Goal: Find specific page/section: Find specific page/section

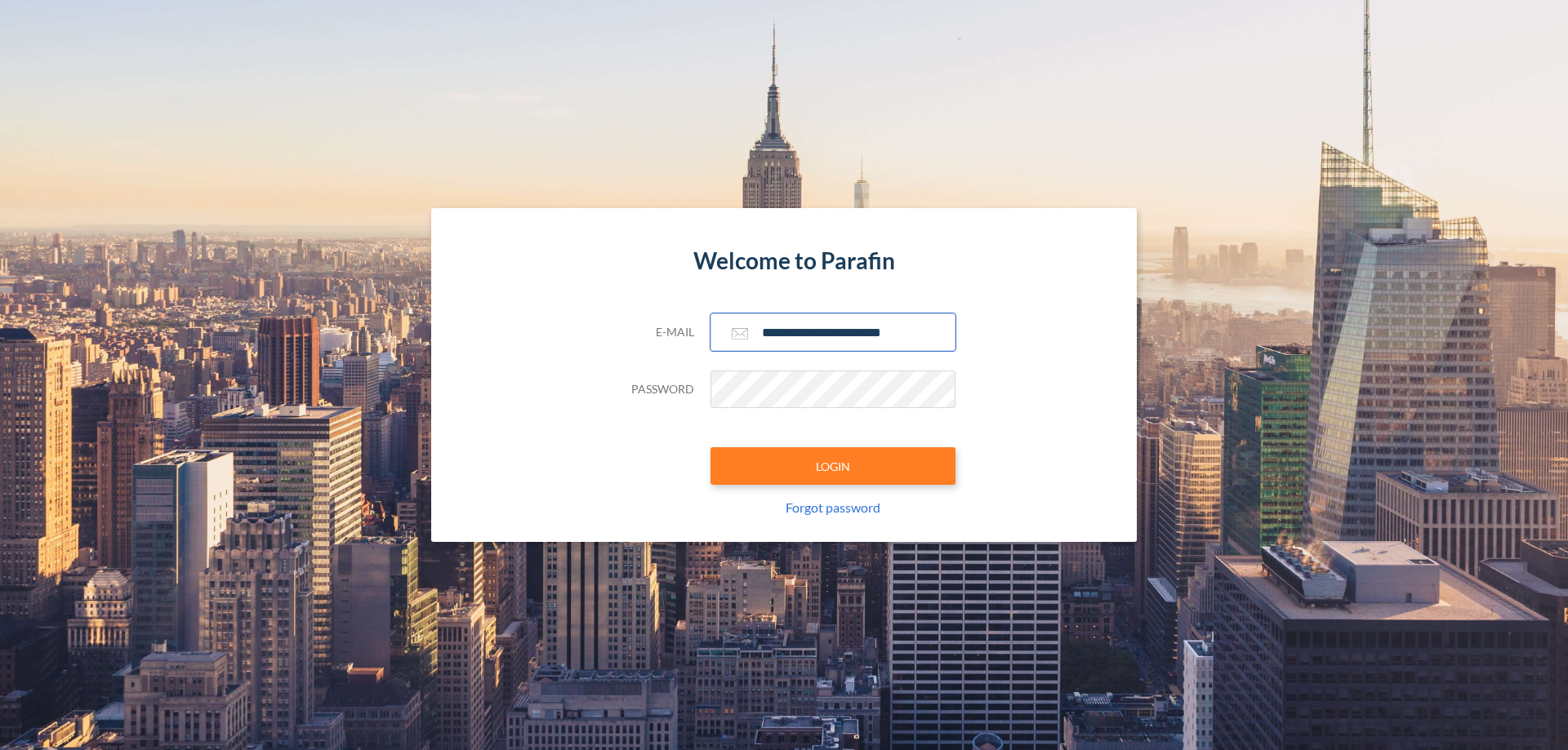
type input "**********"
click at [833, 467] on button "LOGIN" at bounding box center [833, 467] width 245 height 38
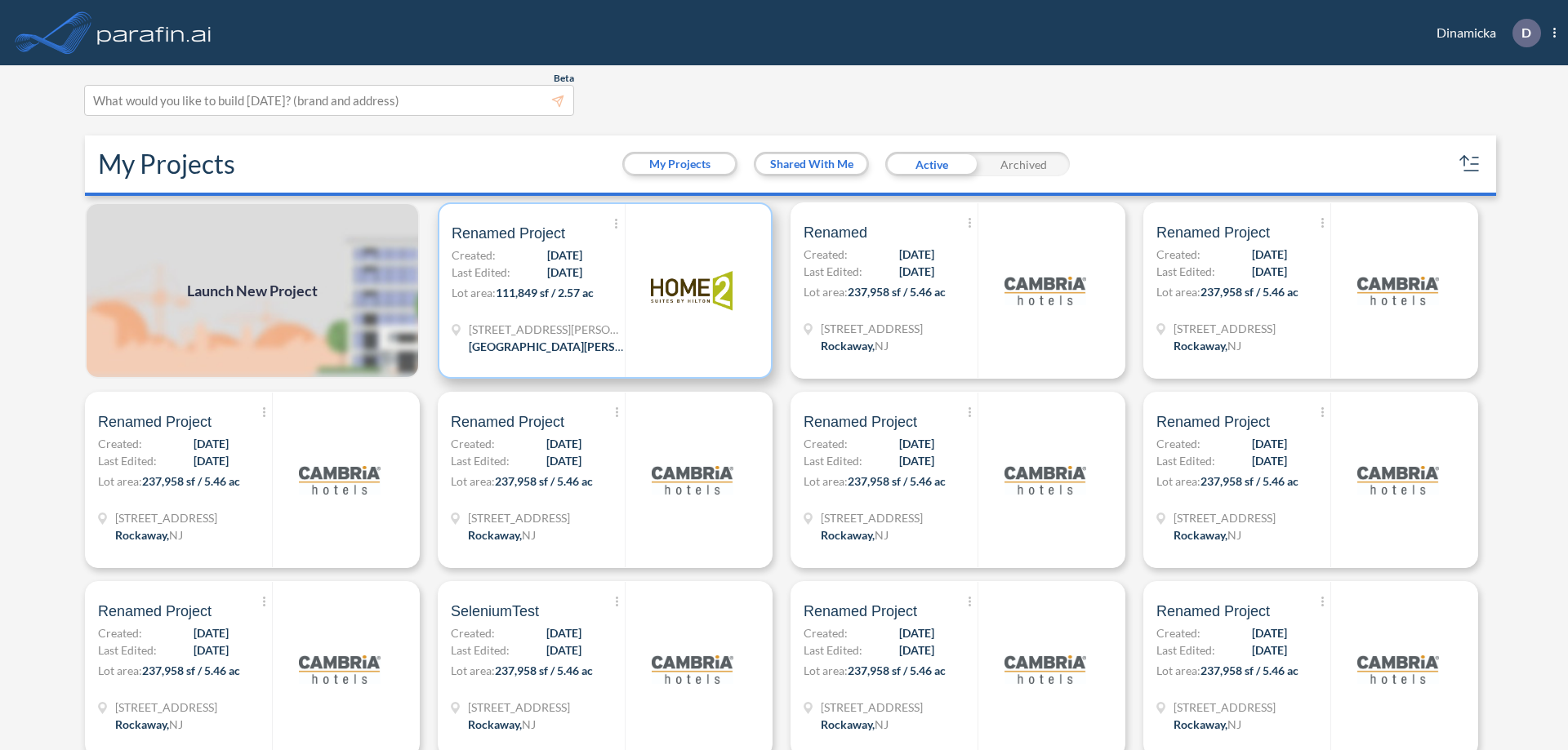
scroll to position [4, 0]
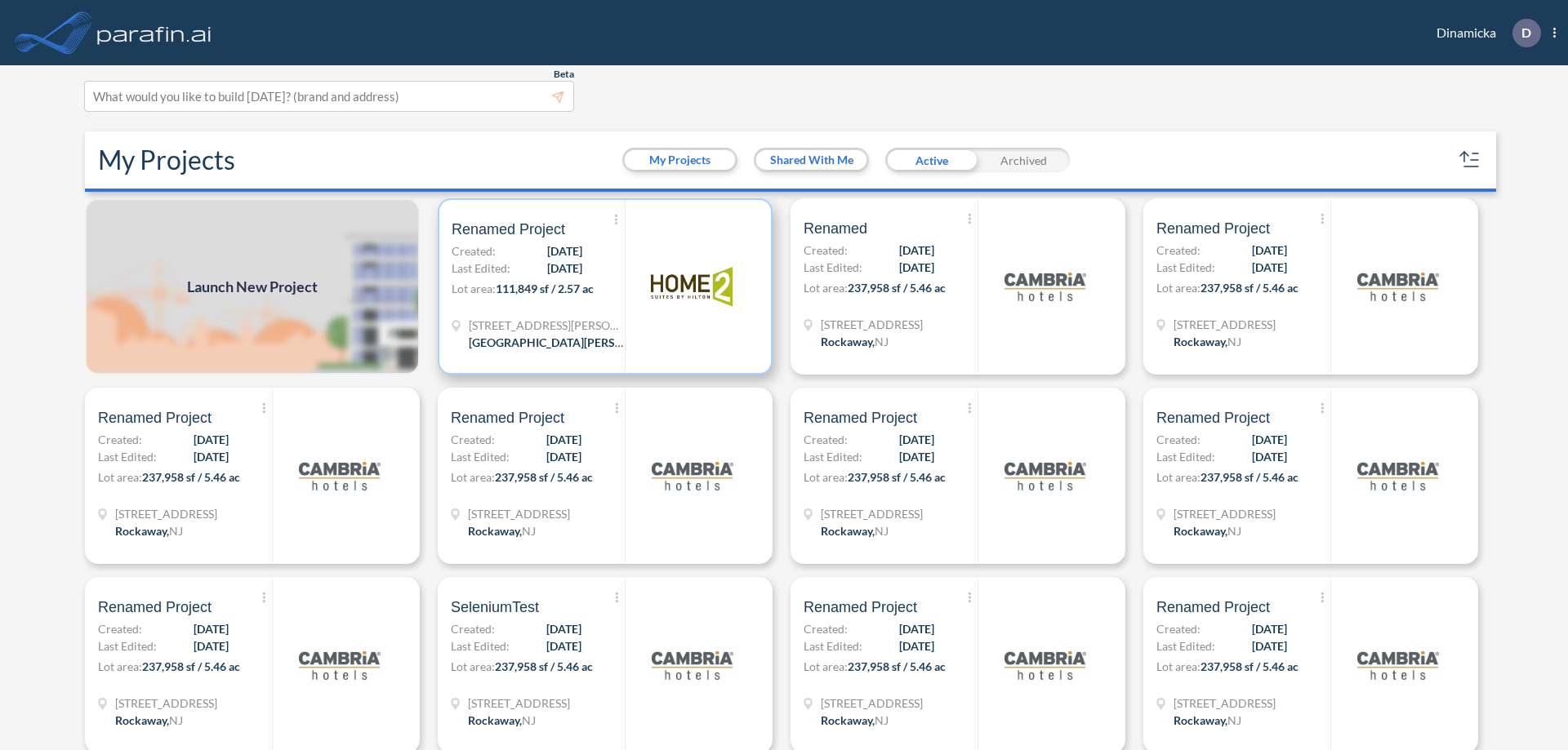
click at [601, 287] on p "Lot area: 111,849 sf / 2.57 ac" at bounding box center [538, 292] width 173 height 24
